Goal: Task Accomplishment & Management: Use online tool/utility

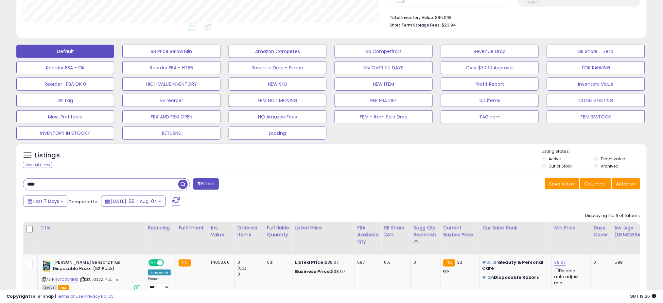
scroll to position [174, 0]
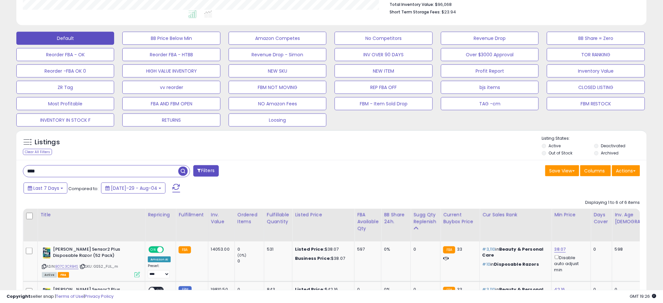
drag, startPoint x: 55, startPoint y: 166, endPoint x: 52, endPoint y: 169, distance: 4.6
drag, startPoint x: 50, startPoint y: 170, endPoint x: -21, endPoint y: 177, distance: 71.3
paste input "******"
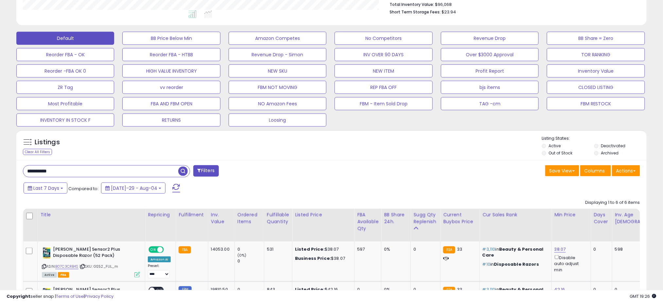
type input "**********"
click at [182, 172] on span "button" at bounding box center [182, 170] width 9 height 9
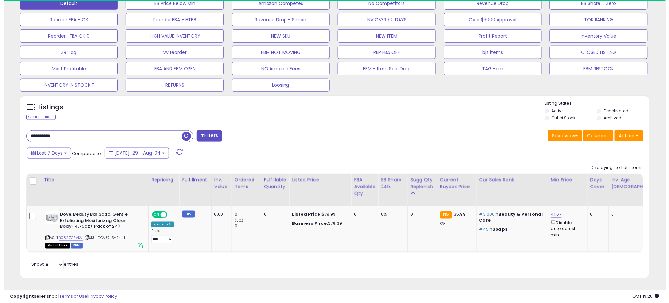
scroll to position [134, 365]
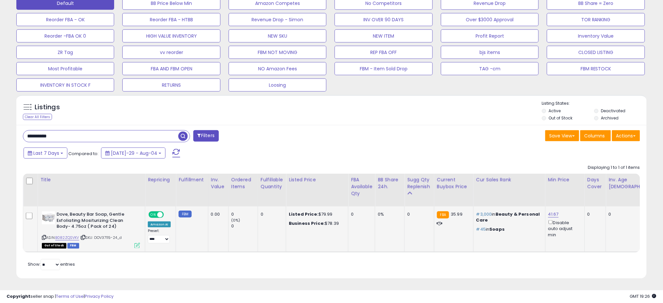
click at [139, 243] on icon at bounding box center [137, 246] width 6 height 6
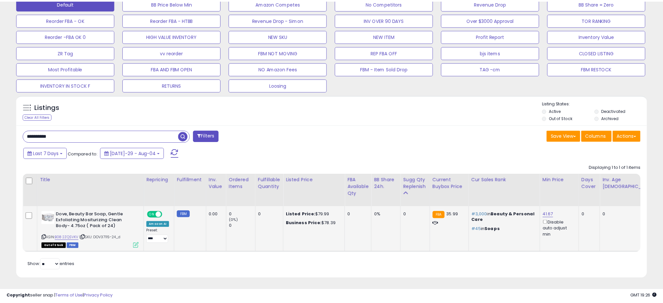
scroll to position [134, 369]
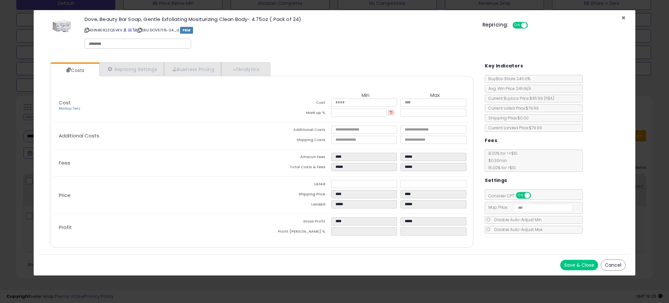
click at [622, 19] on span "×" at bounding box center [624, 17] width 4 height 9
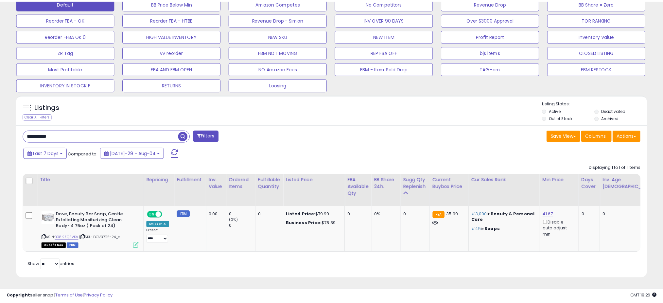
scroll to position [326757, 326526]
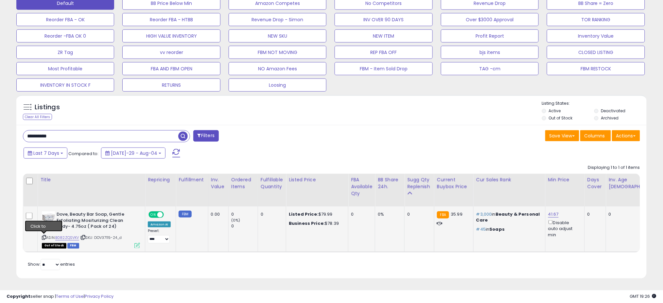
click at [44, 235] on icon at bounding box center [44, 237] width 4 height 4
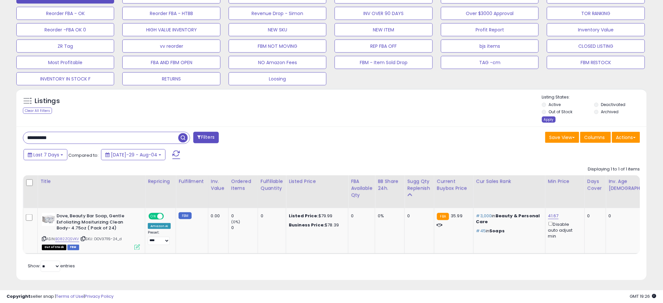
click at [545, 121] on div "Apply" at bounding box center [549, 119] width 14 height 6
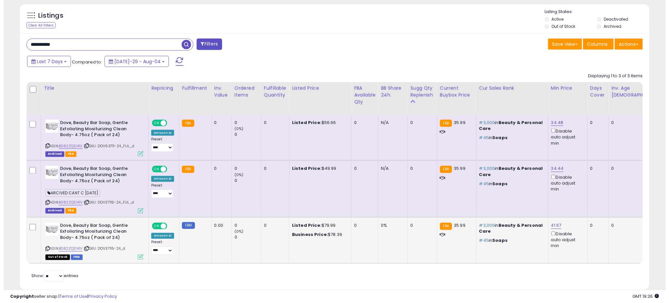
scroll to position [134, 365]
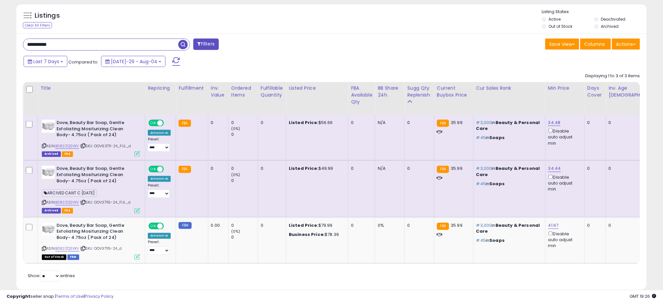
click at [137, 211] on icon at bounding box center [137, 211] width 6 height 6
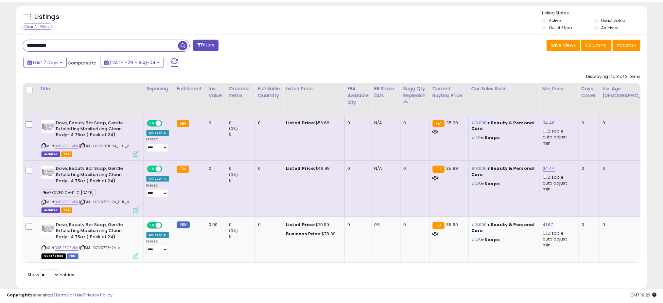
scroll to position [134, 369]
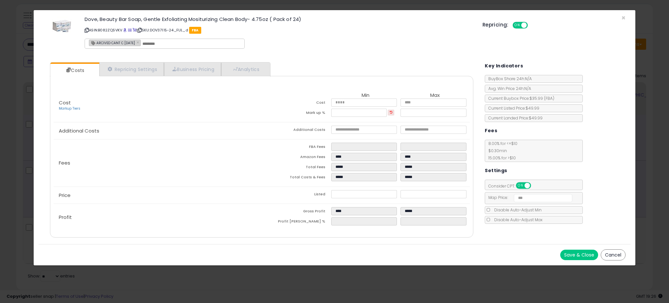
click at [614, 255] on button "Cancel" at bounding box center [613, 254] width 25 height 11
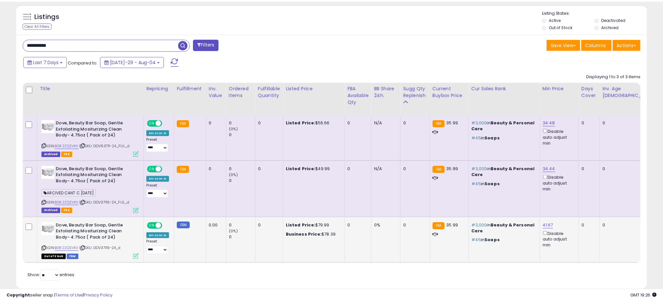
scroll to position [326757, 326526]
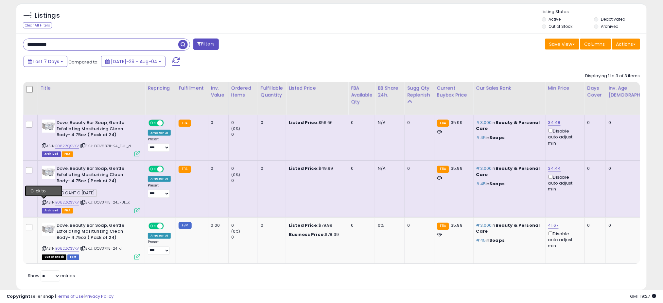
click at [43, 201] on icon at bounding box center [44, 203] width 4 height 4
click at [44, 201] on icon at bounding box center [44, 203] width 4 height 4
